Goal: Task Accomplishment & Management: Manage account settings

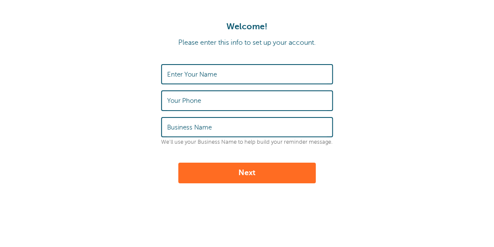
click at [213, 70] on label "Enter Your Name" at bounding box center [192, 74] width 50 height 8
click at [213, 70] on input "Enter Your Name" at bounding box center [247, 74] width 160 height 18
click at [202, 74] on input "Enter Your Name" at bounding box center [247, 74] width 160 height 18
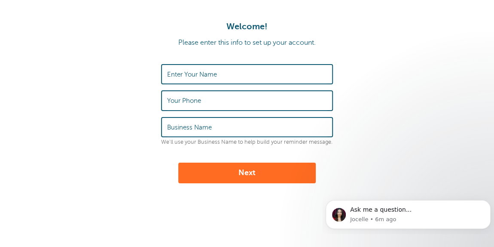
click at [171, 101] on label "Your Phone" at bounding box center [184, 101] width 34 height 8
click at [171, 101] on input "Your Phone" at bounding box center [247, 100] width 160 height 18
drag, startPoint x: 277, startPoint y: 119, endPoint x: 277, endPoint y: 112, distance: 6.9
click at [277, 119] on input "Business Name" at bounding box center [247, 127] width 160 height 18
click at [272, 101] on input "Your Phone" at bounding box center [247, 100] width 160 height 18
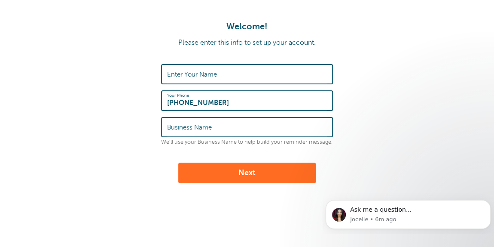
type input "[PHONE_NUMBER]"
click at [272, 121] on input "Business Name" at bounding box center [247, 127] width 160 height 18
type input "Matrix Behavior Solutions LLC"
click at [256, 77] on input "Enter Your Name" at bounding box center [247, 74] width 160 height 18
type input "Wick Khan"
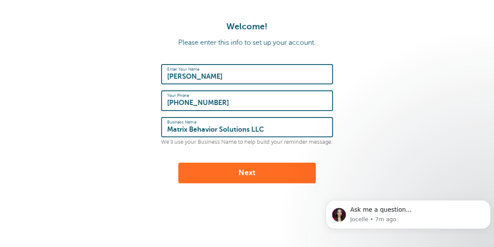
click at [243, 169] on button "Next" at bounding box center [246, 172] width 137 height 21
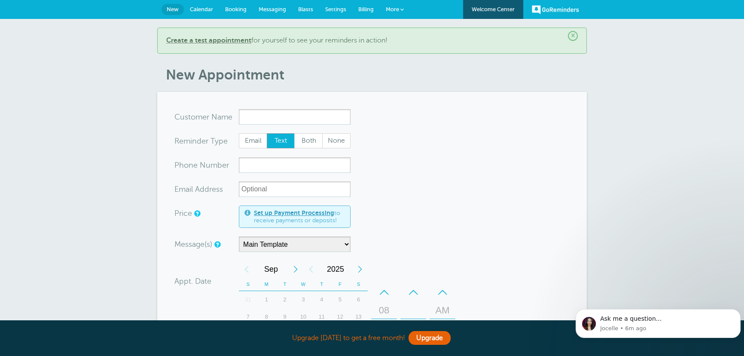
click at [339, 10] on span "Settings" at bounding box center [335, 9] width 21 height 6
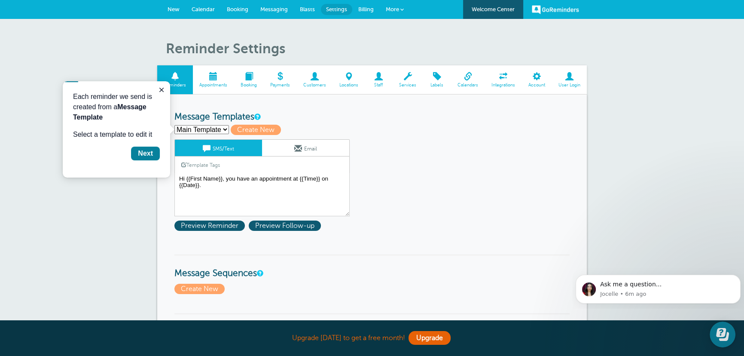
click at [537, 80] on span at bounding box center [537, 76] width 30 height 8
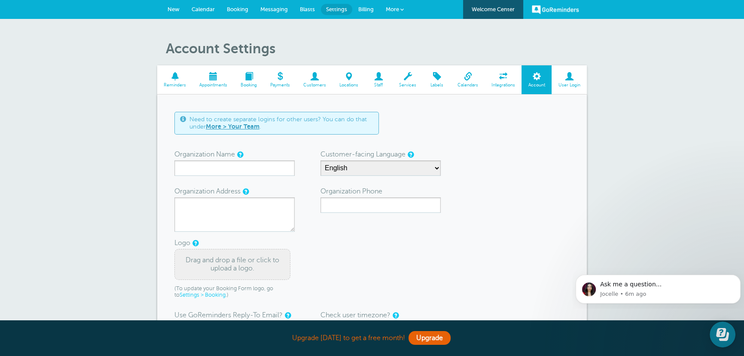
click at [559, 78] on span at bounding box center [569, 76] width 35 height 8
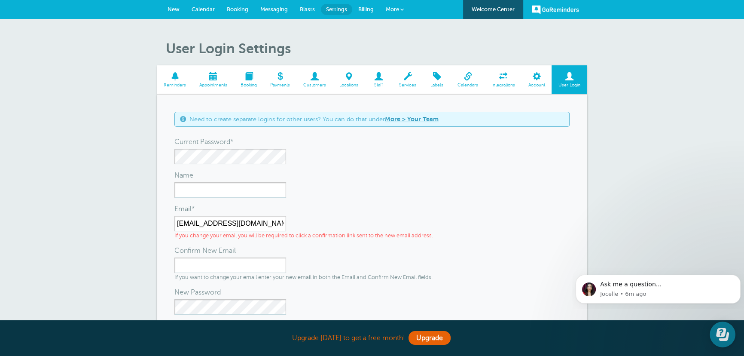
click at [391, 14] on link "More" at bounding box center [395, 9] width 30 height 19
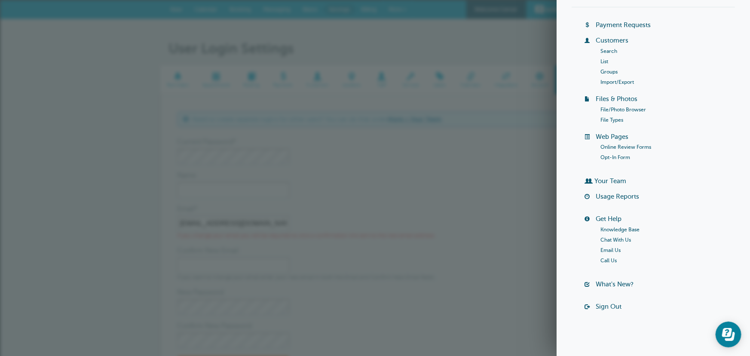
scroll to position [43, 0]
click at [603, 305] on link "Sign Out" at bounding box center [608, 305] width 26 height 7
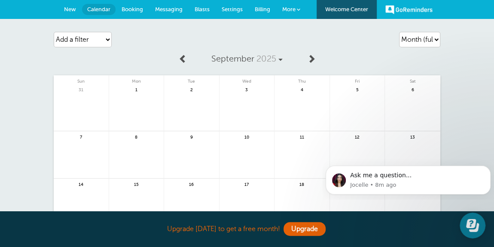
click at [224, 8] on span "Settings" at bounding box center [232, 9] width 21 height 6
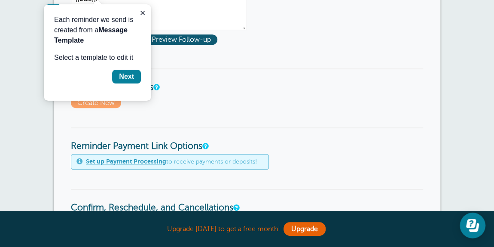
scroll to position [234, 0]
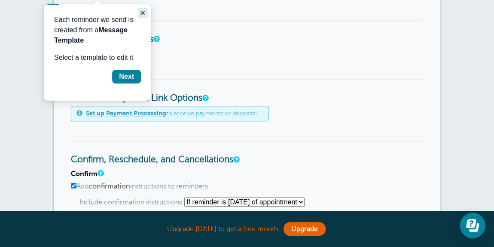
click at [146, 13] on icon "Close guide" at bounding box center [142, 12] width 7 height 7
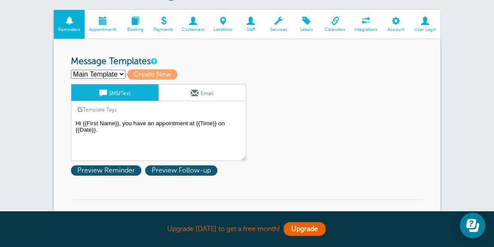
scroll to position [39, 0]
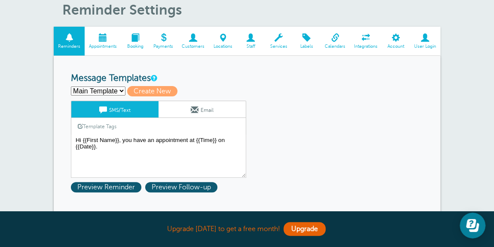
click at [245, 44] on span "Staff" at bounding box center [250, 46] width 19 height 5
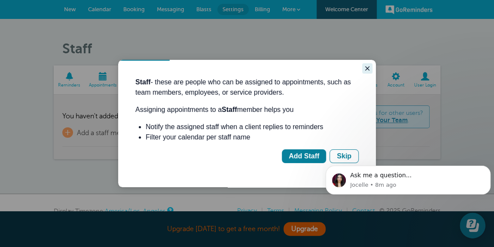
click at [368, 67] on icon "Close guide" at bounding box center [367, 68] width 7 height 7
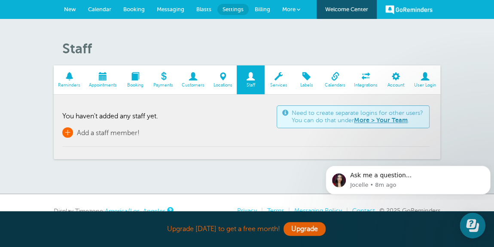
click at [115, 136] on span "Add a staff member!" at bounding box center [108, 133] width 63 height 8
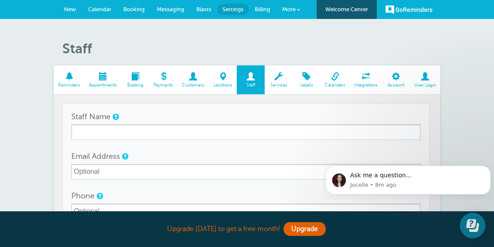
click at [192, 80] on span at bounding box center [192, 76] width 31 height 8
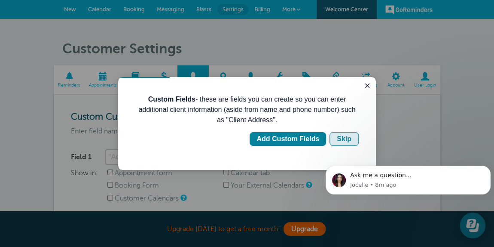
click at [340, 136] on div "Skip" at bounding box center [344, 139] width 15 height 10
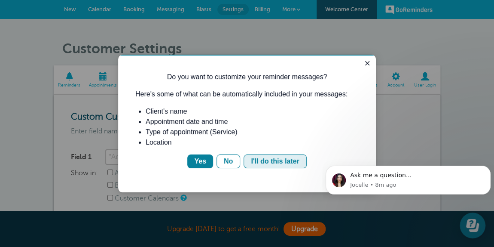
click at [253, 158] on div "I'll do this later" at bounding box center [275, 161] width 48 height 10
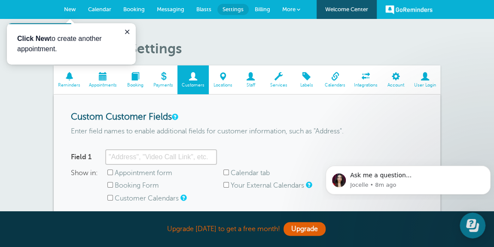
click at [250, 79] on span at bounding box center [251, 76] width 28 height 8
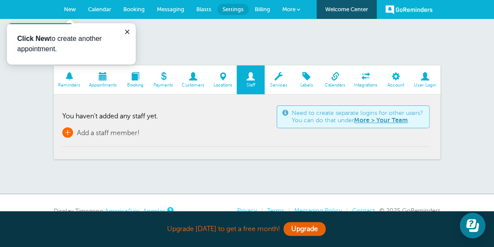
click at [105, 130] on span "Add a staff member!" at bounding box center [108, 133] width 63 height 8
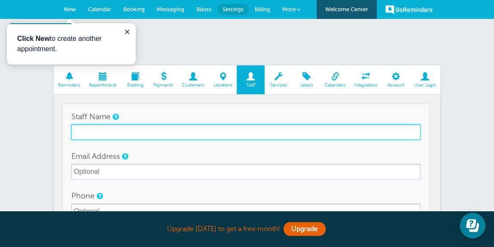
click at [236, 130] on input "Staff Name" at bounding box center [245, 131] width 349 height 15
paste input "[PERSON_NAME]"
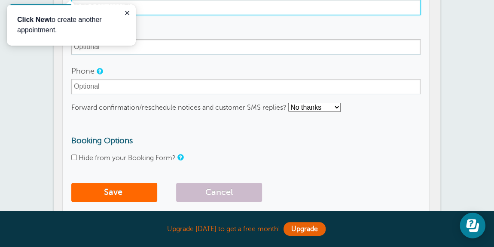
scroll to position [156, 0]
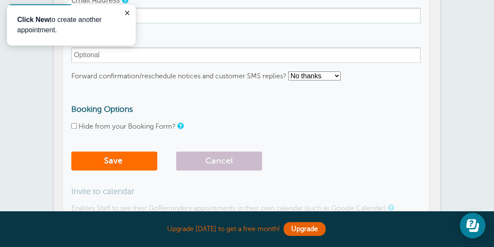
type input "[PERSON_NAME]"
click at [124, 156] on span "submit" at bounding box center [123, 161] width 2 height 10
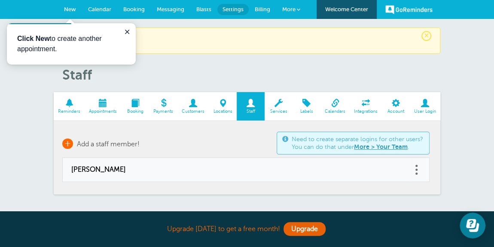
click at [110, 143] on span "Add a staff member!" at bounding box center [108, 144] width 63 height 8
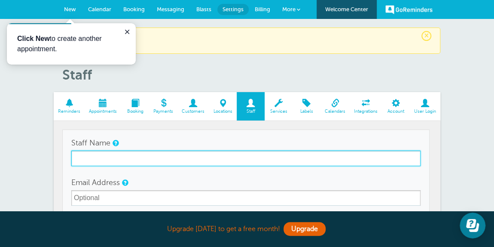
click at [201, 153] on input "Staff Name" at bounding box center [245, 157] width 349 height 15
paste input "[PERSON_NAME]"
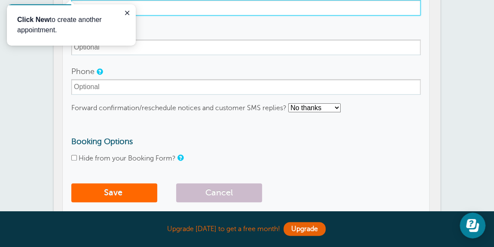
scroll to position [156, 0]
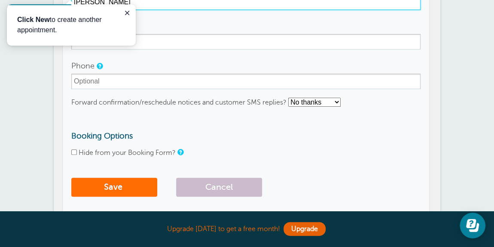
type input "[PERSON_NAME]"
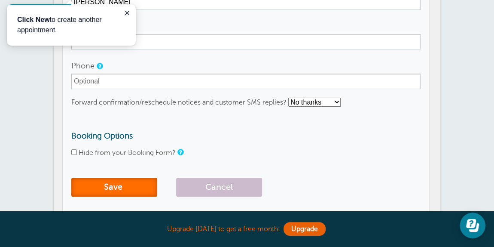
click at [110, 185] on button "Save" at bounding box center [114, 186] width 86 height 19
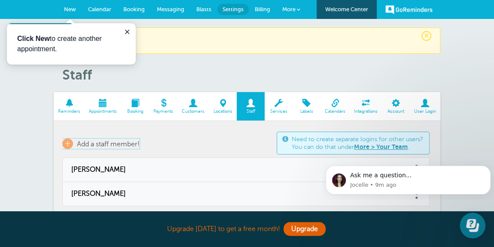
drag, startPoint x: 99, startPoint y: 142, endPoint x: 103, endPoint y: 150, distance: 8.6
click at [99, 142] on span "Add a staff member!" at bounding box center [108, 144] width 63 height 8
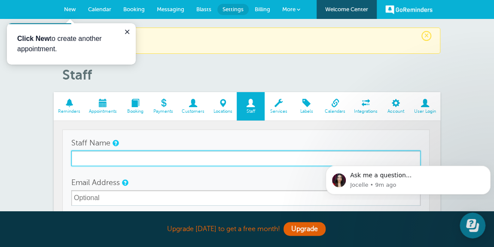
click at [106, 157] on input "Staff Name" at bounding box center [245, 157] width 349 height 15
paste input "[PERSON_NAME]"
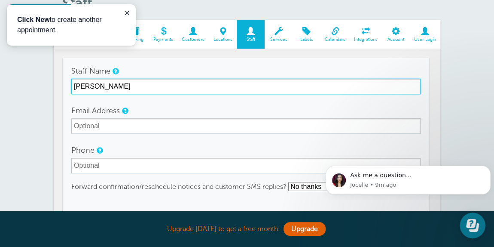
scroll to position [156, 0]
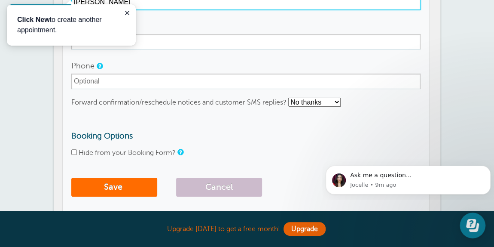
type input "[PERSON_NAME]"
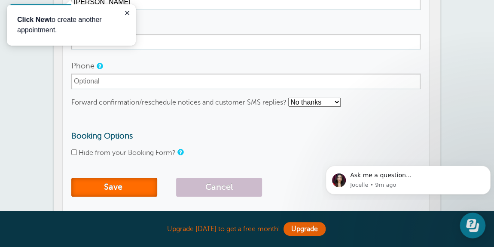
click at [110, 185] on button "Save" at bounding box center [114, 186] width 86 height 19
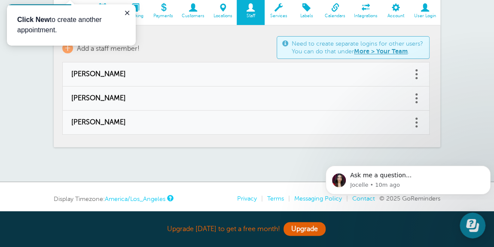
scroll to position [78, 0]
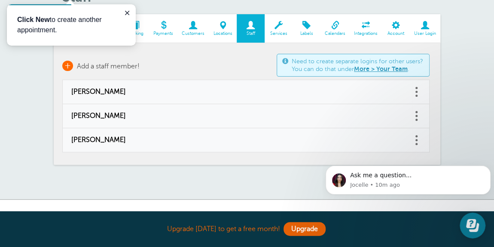
click at [81, 62] on span "Add a staff member!" at bounding box center [108, 66] width 63 height 8
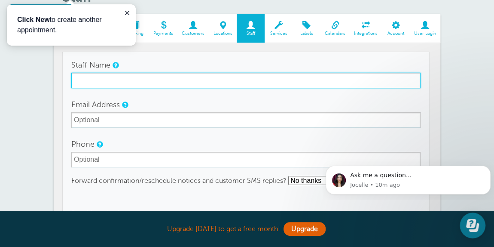
click at [116, 76] on input "Staff Name" at bounding box center [245, 80] width 349 height 15
paste input "[PERSON_NAME]"
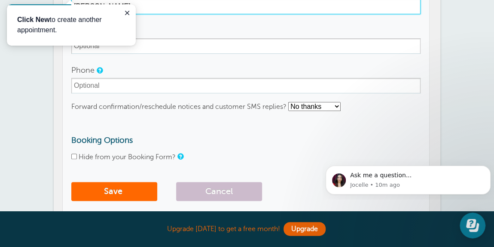
scroll to position [195, 0]
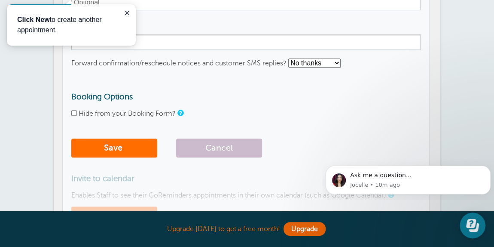
type input "[PERSON_NAME]"
click at [109, 153] on button "Save" at bounding box center [114, 147] width 86 height 19
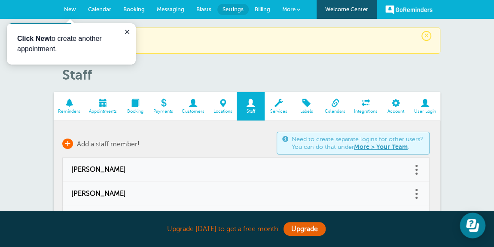
click at [93, 144] on span "Add a staff member!" at bounding box center [108, 144] width 63 height 8
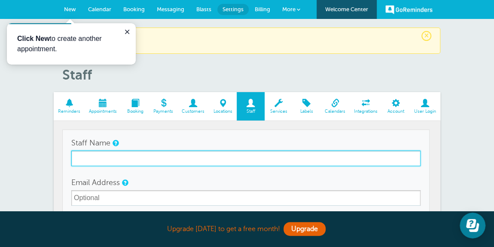
click at [103, 160] on input "Staff Name" at bounding box center [245, 157] width 349 height 15
paste input "Lisa Asay"
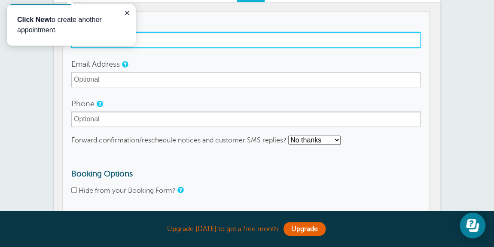
scroll to position [195, 0]
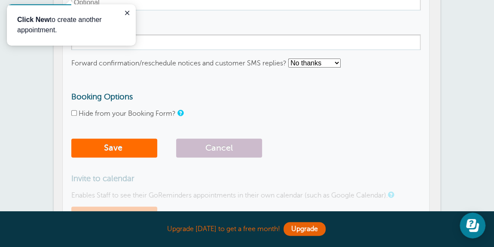
type input "Lisa Asay"
click at [140, 148] on button "Save" at bounding box center [114, 147] width 86 height 19
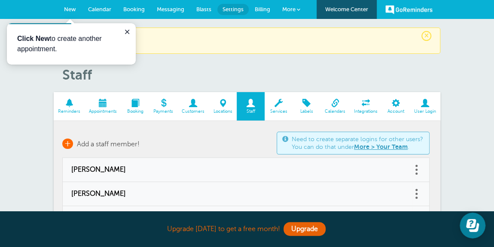
click at [81, 140] on span "Add a staff member!" at bounding box center [108, 144] width 63 height 8
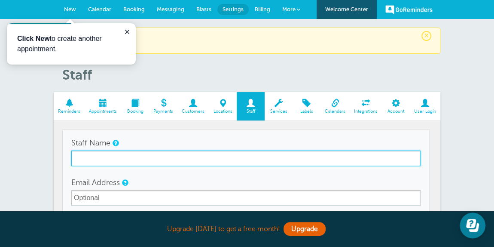
click at [96, 158] on input "Staff Name" at bounding box center [245, 157] width 349 height 15
paste input "[PERSON_NAME]"
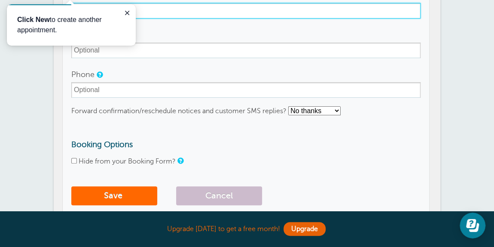
scroll to position [234, 0]
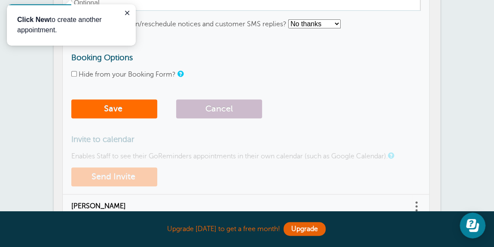
type input "[PERSON_NAME]"
click at [119, 109] on button "Save" at bounding box center [114, 108] width 86 height 19
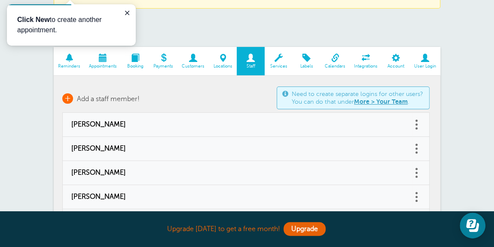
scroll to position [78, 0]
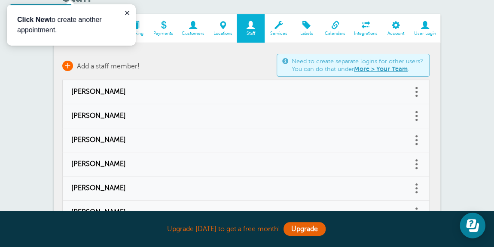
click at [88, 64] on span "Add a staff member!" at bounding box center [108, 66] width 63 height 8
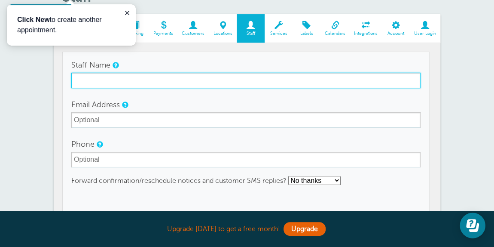
click at [100, 76] on input "Staff Name" at bounding box center [245, 80] width 349 height 15
paste input "Ellen Formica"
type input "Ellen Formica"
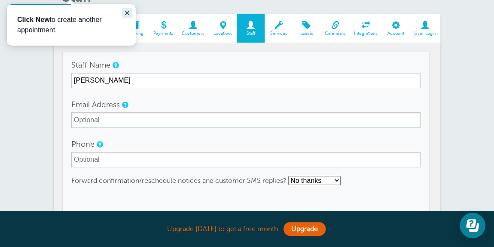
click at [129, 15] on icon "Close guide" at bounding box center [127, 12] width 7 height 7
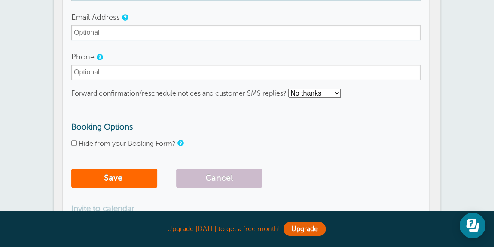
scroll to position [195, 0]
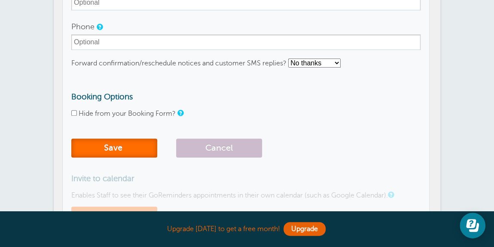
click at [113, 148] on button "Save" at bounding box center [114, 147] width 86 height 19
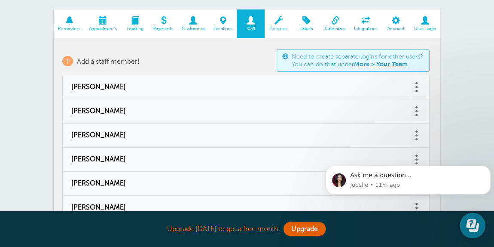
scroll to position [78, 0]
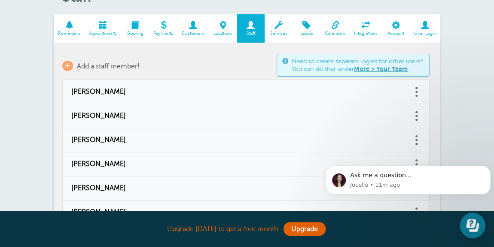
click at [420, 25] on span at bounding box center [425, 25] width 31 height 8
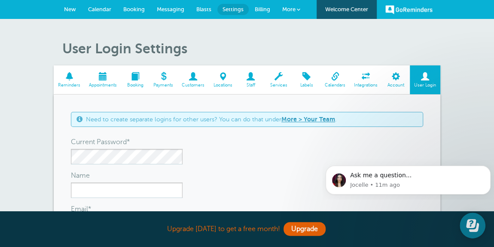
click at [399, 80] on span at bounding box center [396, 76] width 28 height 8
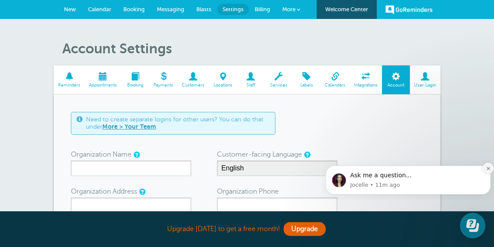
drag, startPoint x: 816, startPoint y: 328, endPoint x: 486, endPoint y: 168, distance: 366.8
click at [486, 168] on icon "Dismiss notification" at bounding box center [488, 168] width 5 height 5
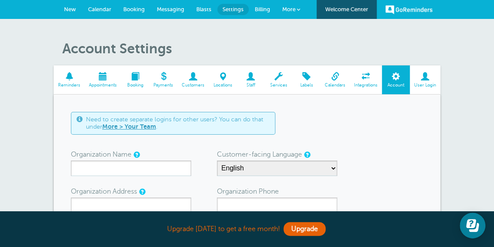
click at [337, 77] on span at bounding box center [335, 76] width 29 height 8
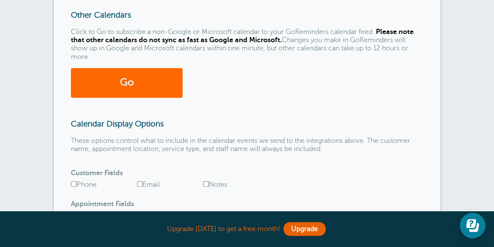
scroll to position [218, 0]
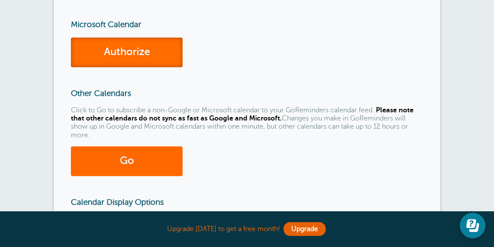
click at [128, 50] on link "Authorize" at bounding box center [127, 52] width 112 height 30
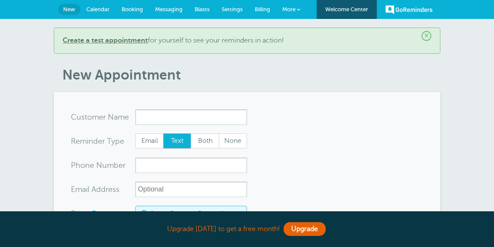
click at [227, 8] on span "Settings" at bounding box center [232, 9] width 21 height 6
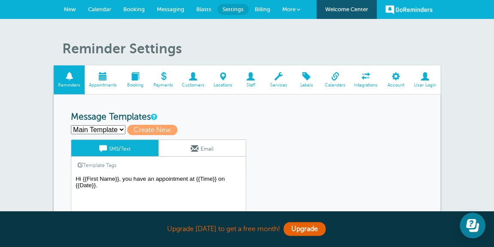
click at [398, 81] on link "Account" at bounding box center [396, 79] width 28 height 29
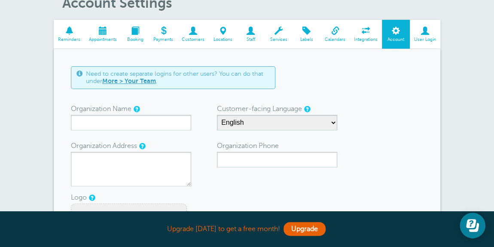
scroll to position [30, 0]
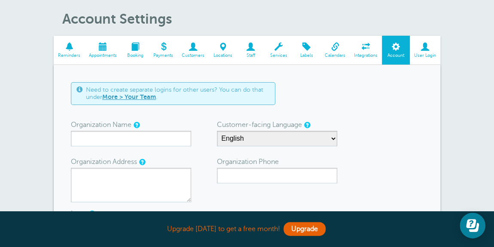
click at [163, 53] on span "Payments" at bounding box center [163, 55] width 20 height 5
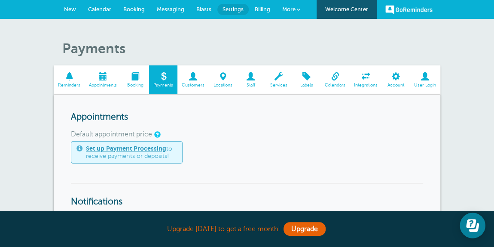
click at [250, 83] on span "Staff" at bounding box center [250, 84] width 19 height 5
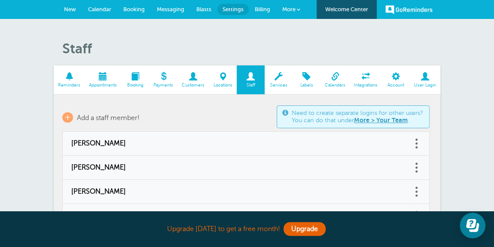
click at [202, 110] on td "Need to create separate logins for other users? You can do that under More > Yo…" at bounding box center [245, 117] width 367 height 28
click at [98, 8] on span "Calendar" at bounding box center [99, 9] width 23 height 6
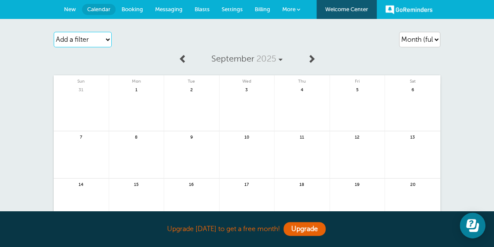
click at [91, 36] on select "Add a filter Customer Search Staff Appointment Status Payment Status" at bounding box center [83, 39] width 58 height 15
select select "staff"
click at [54, 32] on select "Add a filter Customer Search Staff Appointment Status Payment Status" at bounding box center [83, 39] width 58 height 15
select select
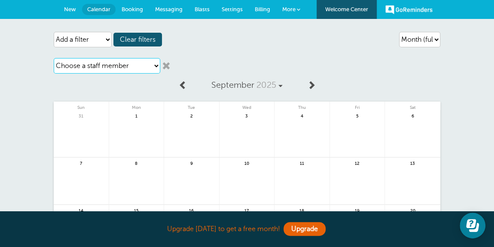
click at [90, 64] on select "Choose a staff member Amy Henry Brittany Schenck Ellen Formica Katie Heinen Kel…" at bounding box center [107, 65] width 107 height 15
click at [259, 5] on link "Billing" at bounding box center [262, 9] width 27 height 19
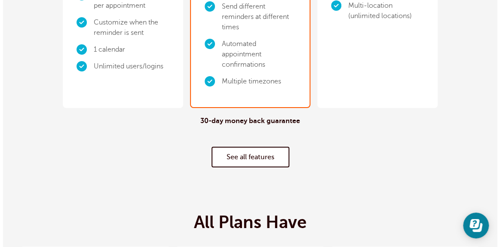
scroll to position [234, 0]
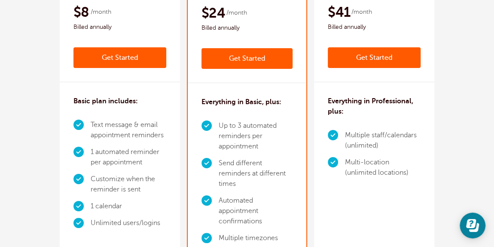
click at [246, 53] on link "Get Started" at bounding box center [246, 58] width 91 height 21
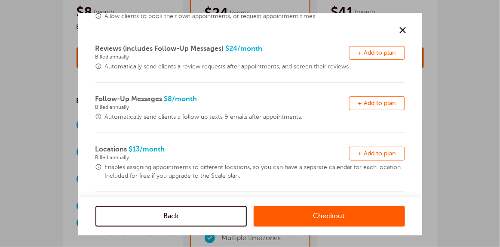
scroll to position [295, 0]
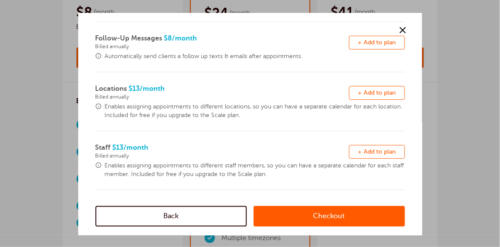
click at [307, 213] on link "Checkout" at bounding box center [328, 216] width 151 height 21
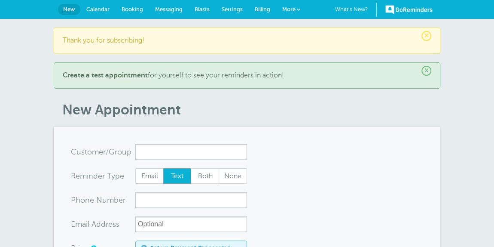
click at [263, 7] on span "Billing" at bounding box center [262, 9] width 15 height 6
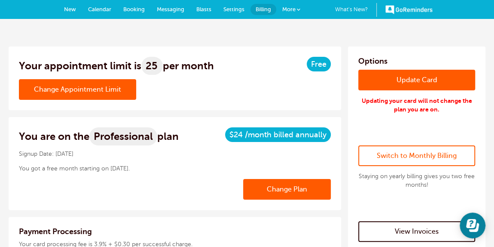
click at [232, 4] on link "Settings" at bounding box center [233, 9] width 33 height 19
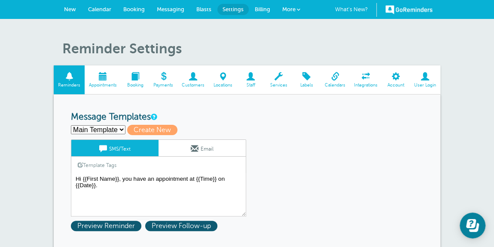
click at [195, 79] on span at bounding box center [192, 76] width 31 height 8
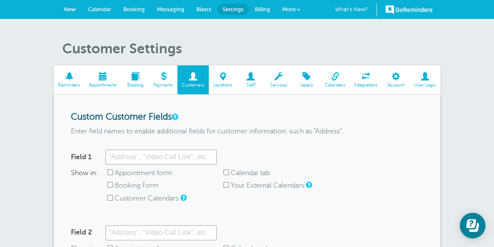
click at [296, 79] on span at bounding box center [307, 76] width 28 height 8
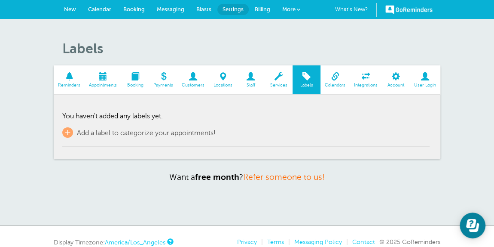
click at [342, 81] on link "Calendars" at bounding box center [335, 79] width 29 height 29
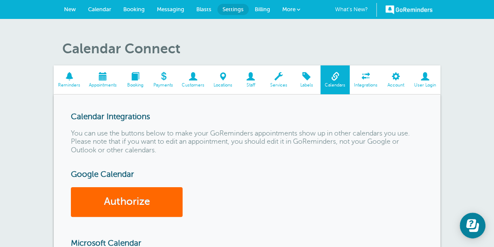
click at [369, 87] on span "Integrations" at bounding box center [366, 84] width 24 height 5
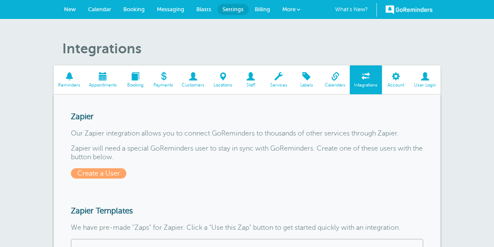
click at [423, 84] on span "User Login" at bounding box center [425, 84] width 22 height 5
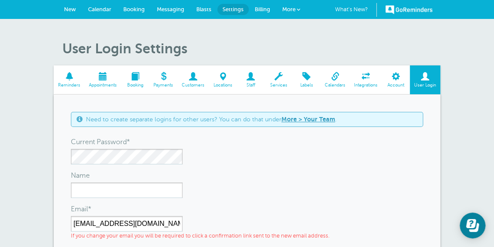
click at [292, 3] on link "More" at bounding box center [291, 9] width 30 height 19
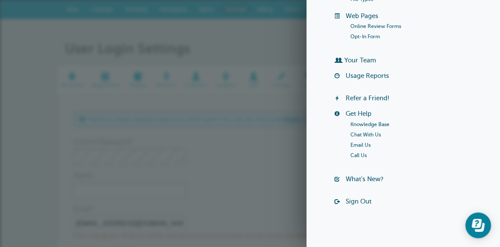
scroll to position [168, 0]
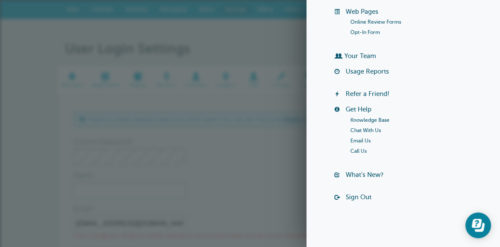
click at [361, 196] on link "Sign Out" at bounding box center [358, 196] width 26 height 7
